Goal: Task Accomplishment & Management: Use online tool/utility

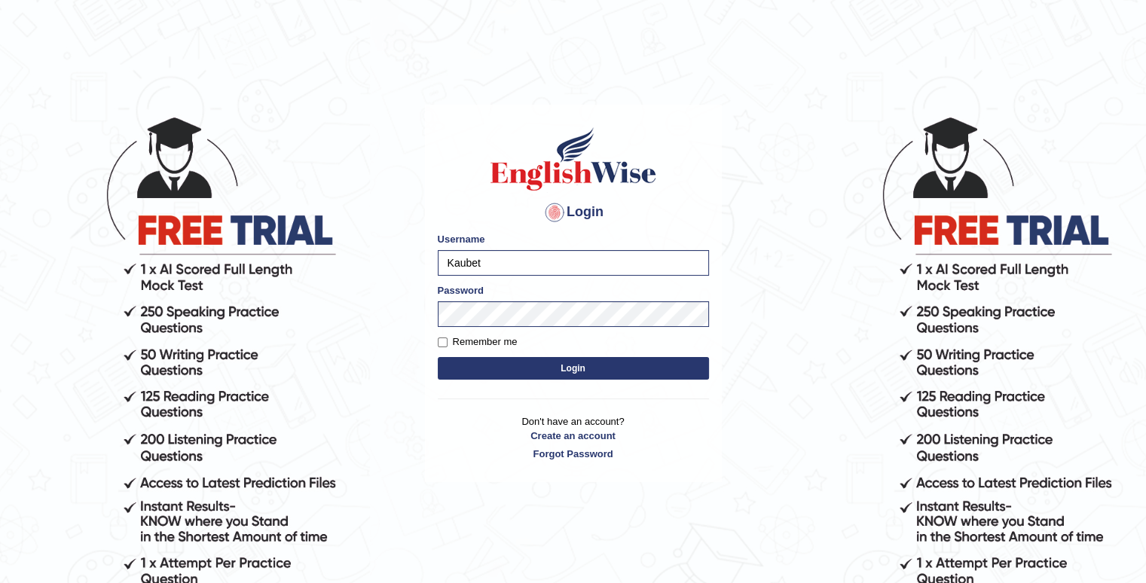
click at [564, 377] on button "Login" at bounding box center [573, 368] width 271 height 23
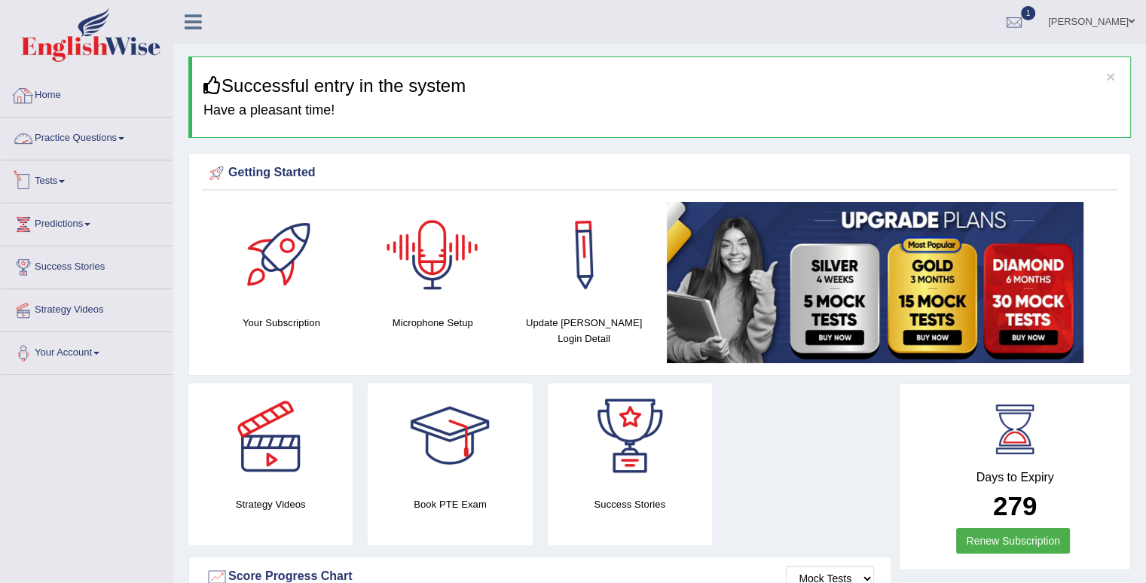
click at [56, 180] on link "Tests" at bounding box center [87, 179] width 172 height 38
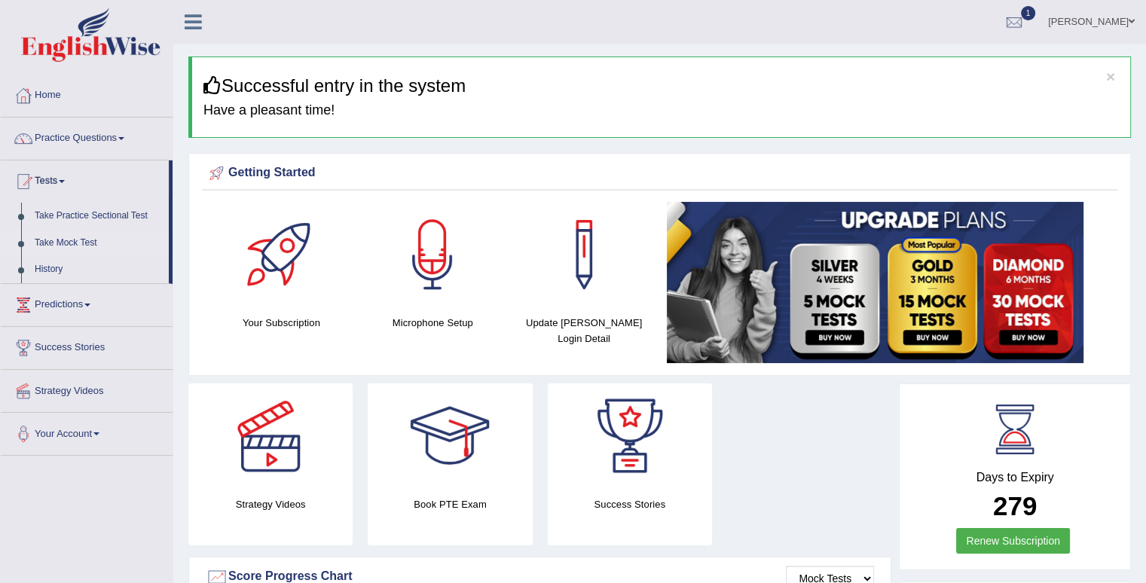
click at [63, 245] on link "Take Mock Test" at bounding box center [98, 243] width 141 height 27
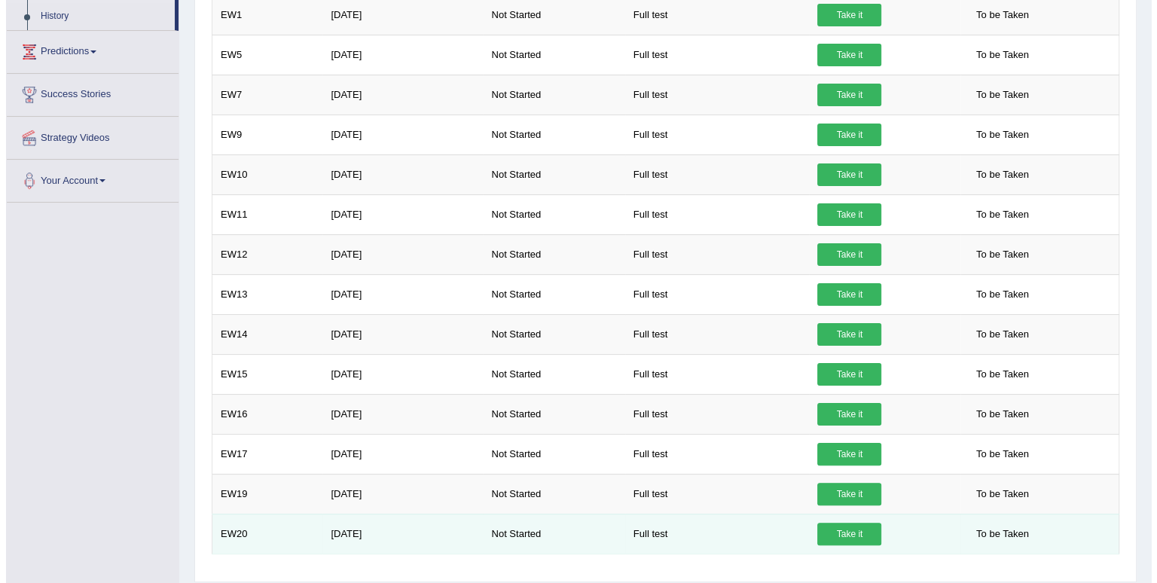
scroll to position [298, 0]
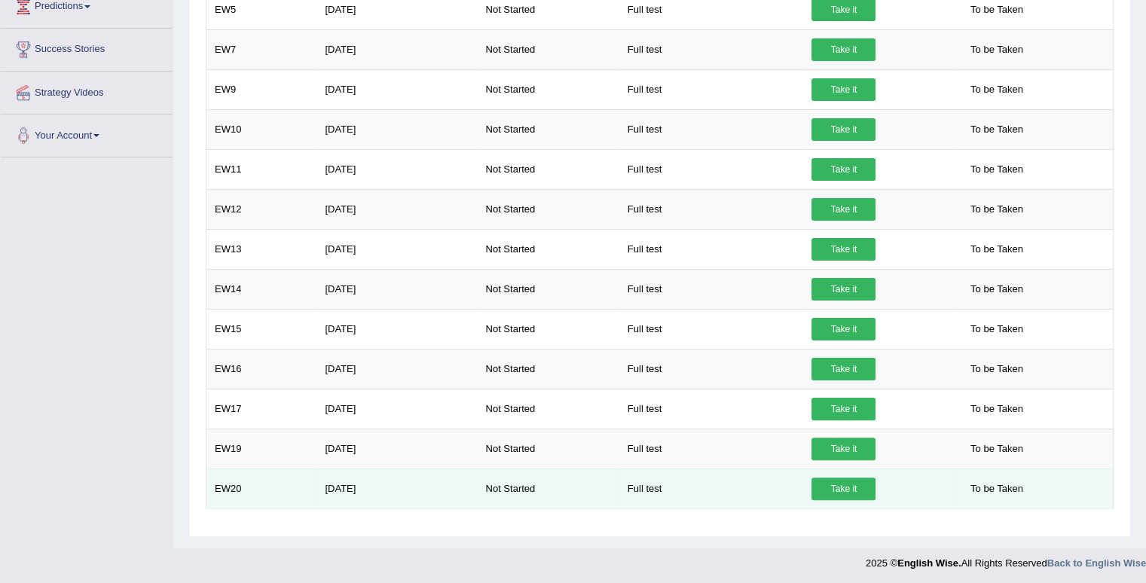
click at [850, 485] on link "Take it" at bounding box center [843, 489] width 64 height 23
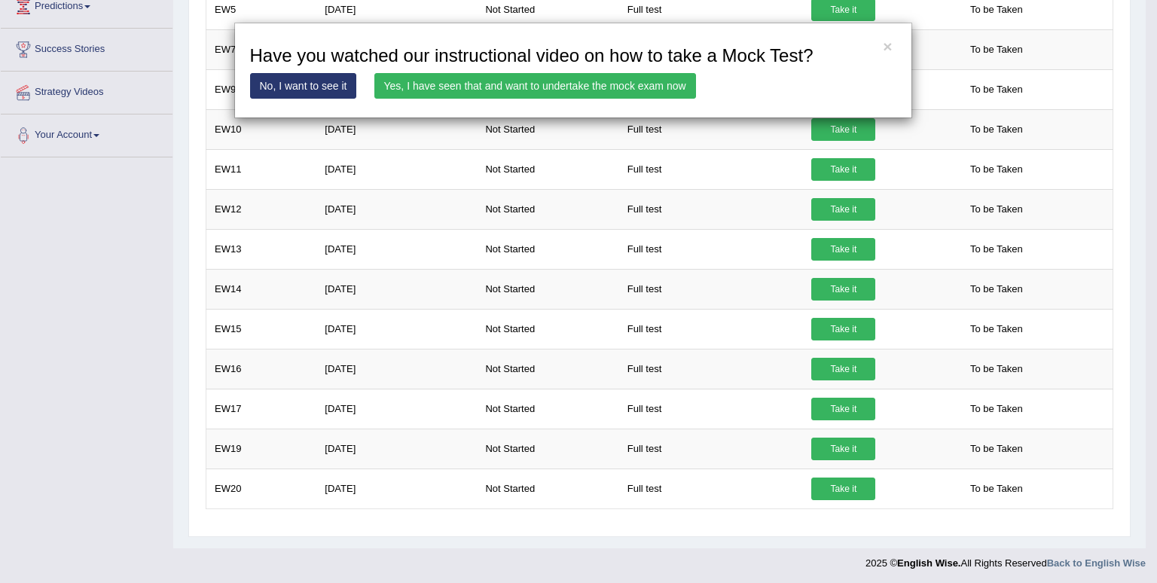
click at [554, 88] on link "Yes, I have seen that and want to undertake the mock exam now" at bounding box center [535, 86] width 322 height 26
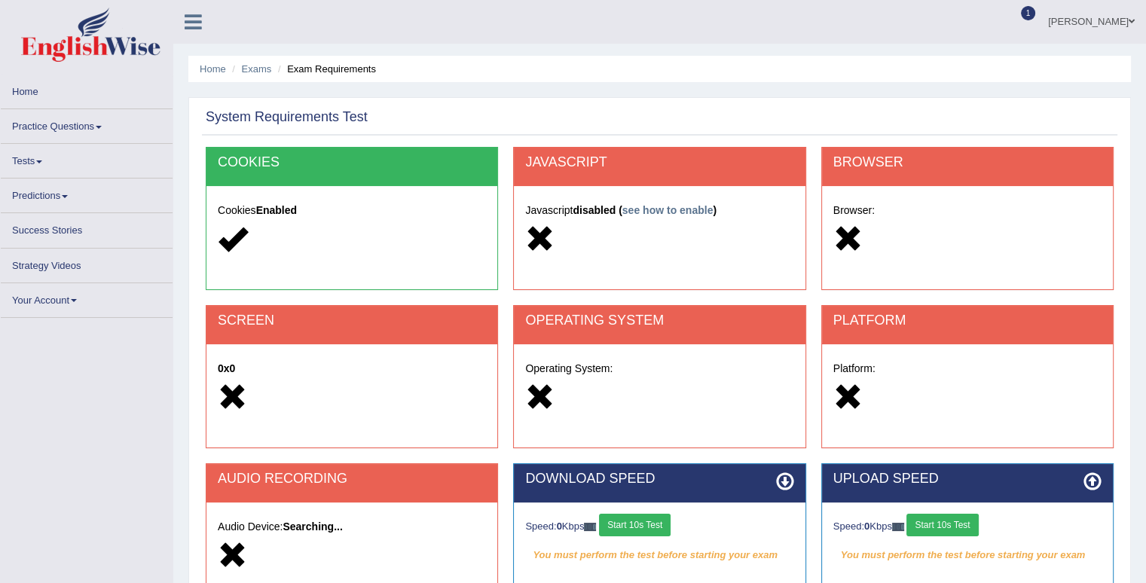
scroll to position [75, 0]
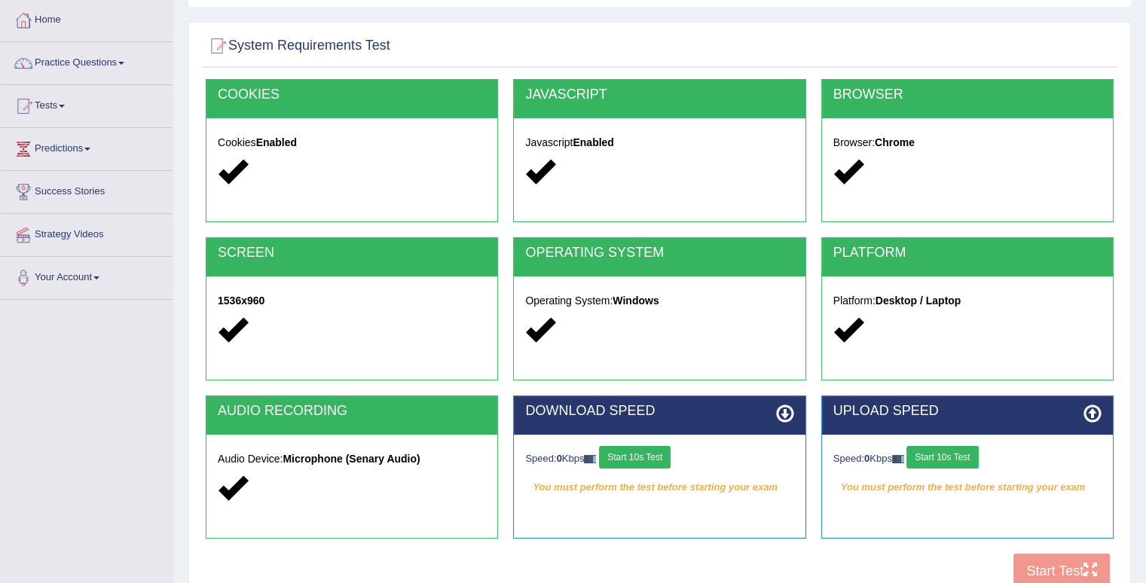
click at [643, 460] on button "Start 10s Test" at bounding box center [635, 457] width 72 height 23
click at [967, 454] on button "Start 10s Test" at bounding box center [942, 457] width 72 height 23
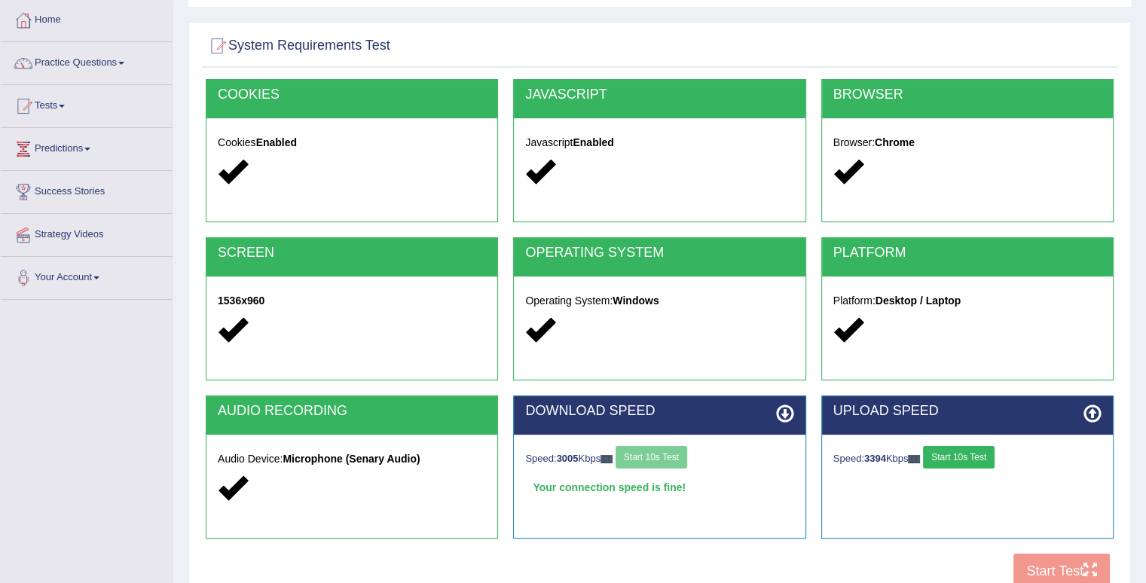
click at [967, 454] on button "Start 10s Test" at bounding box center [959, 457] width 72 height 23
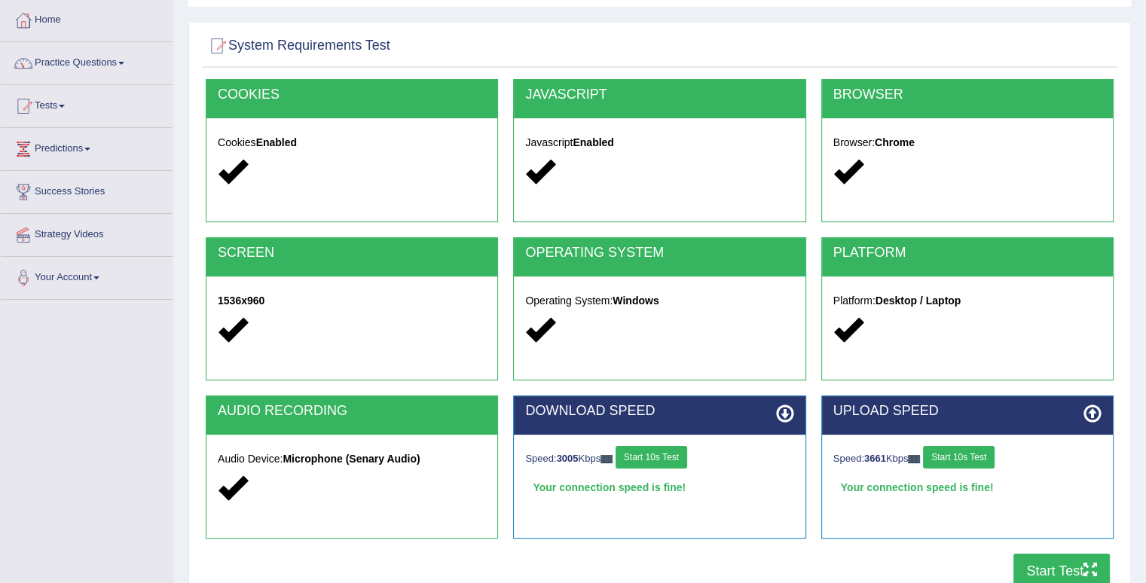
click at [1044, 570] on button "Start Test" at bounding box center [1061, 571] width 96 height 35
